Goal: Find specific page/section: Find specific page/section

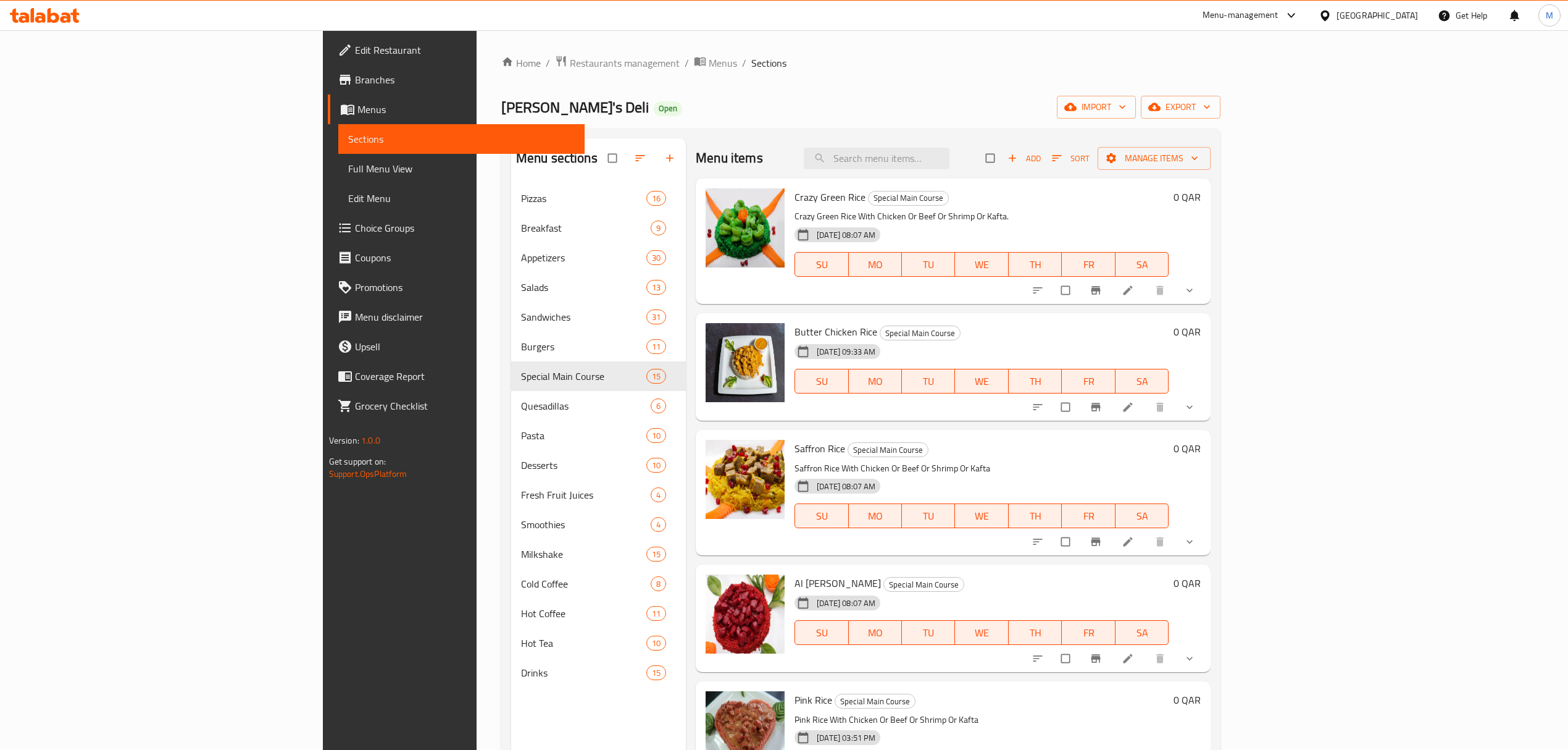
click at [1404, 13] on div "[GEOGRAPHIC_DATA]" at bounding box center [1377, 15] width 81 height 13
click at [1317, 117] on div "[GEOGRAPHIC_DATA]" at bounding box center [1325, 127] width 185 height 28
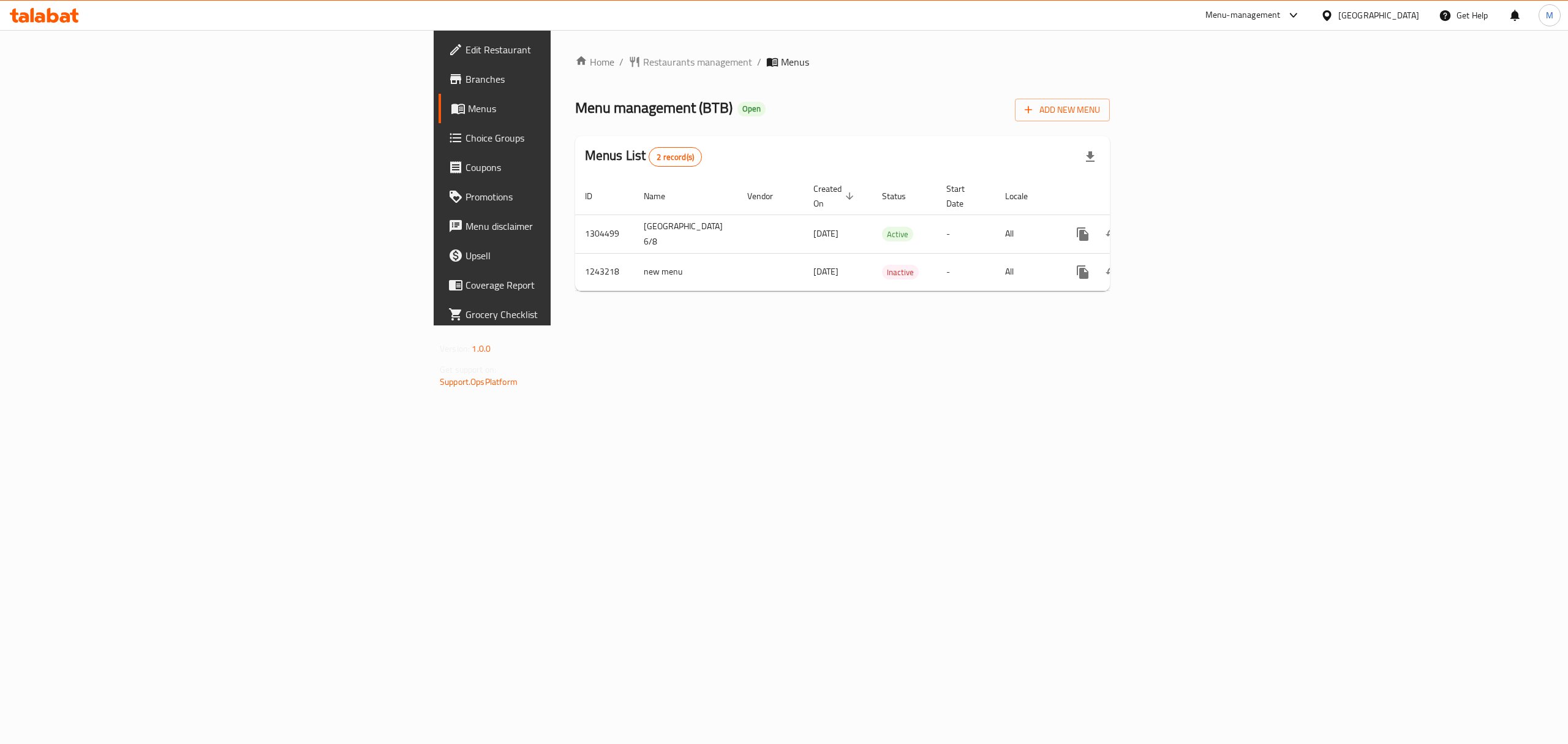
click at [466, 79] on span "Branches" at bounding box center [575, 79] width 220 height 15
